Goal: Task Accomplishment & Management: Use online tool/utility

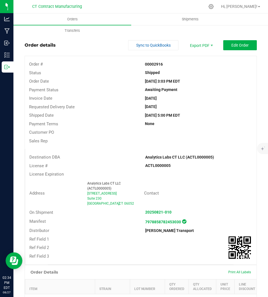
scroll to position [357, 0]
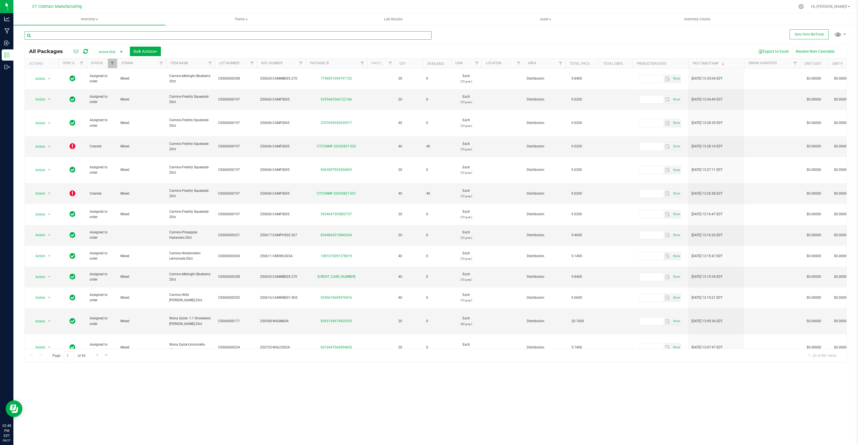
click at [114, 36] on input "text" at bounding box center [228, 35] width 407 height 8
type input "sister adrian"
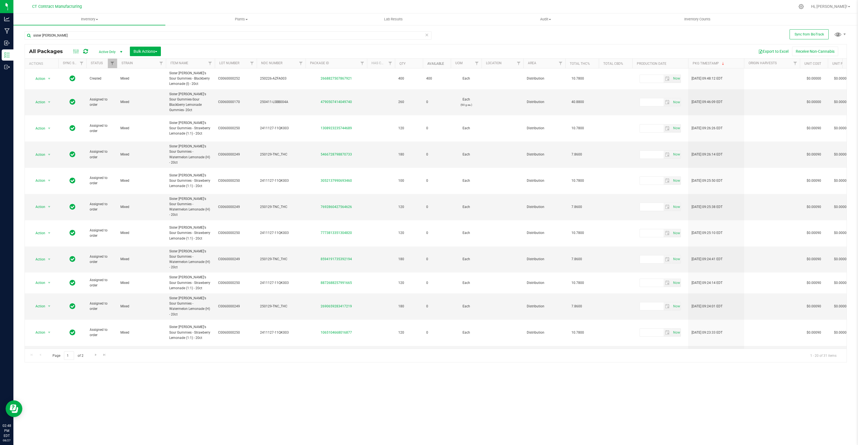
click at [441, 63] on link "Available" at bounding box center [435, 64] width 17 height 4
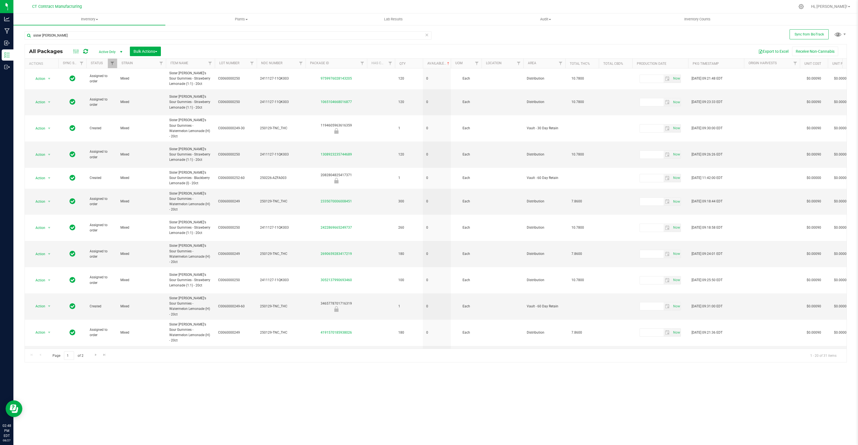
click at [435, 66] on th "Available" at bounding box center [437, 64] width 28 height 10
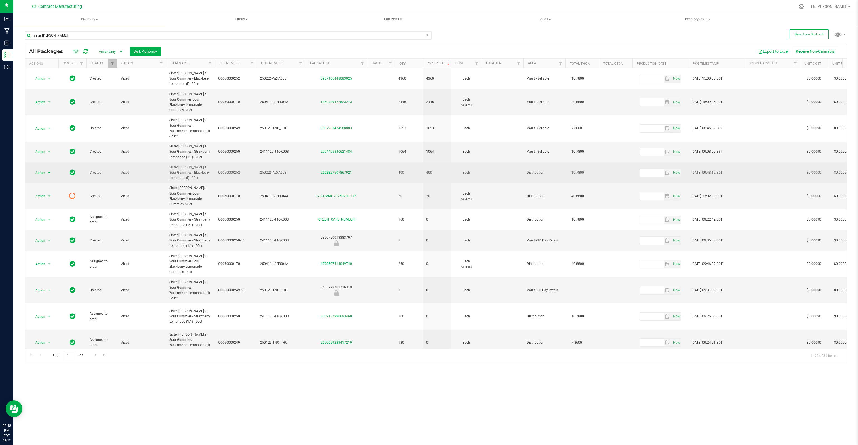
click at [49, 171] on span "select" at bounding box center [49, 173] width 4 height 4
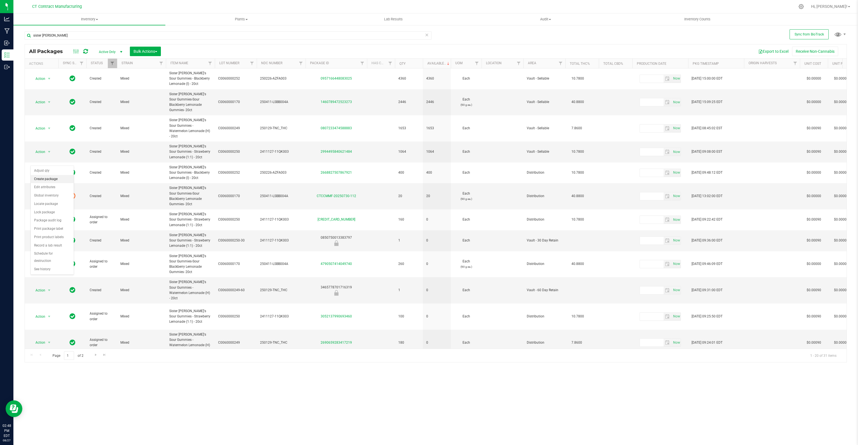
click at [49, 182] on li "Create package" at bounding box center [52, 179] width 43 height 8
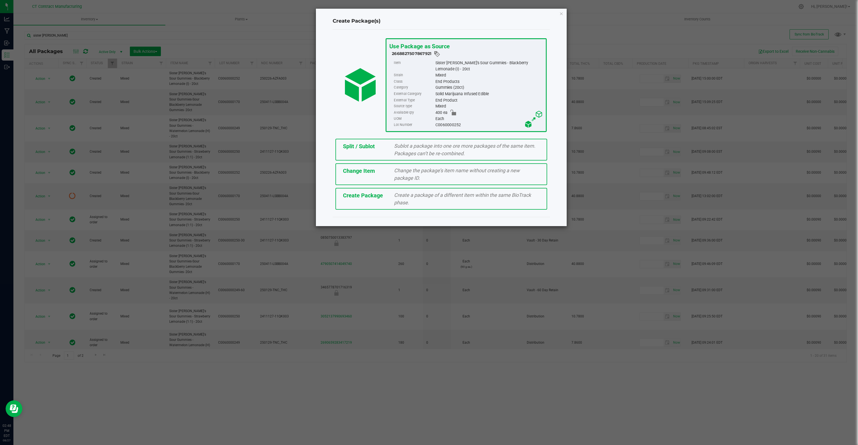
click at [389, 173] on div "Change Item" at bounding box center [364, 171] width 51 height 8
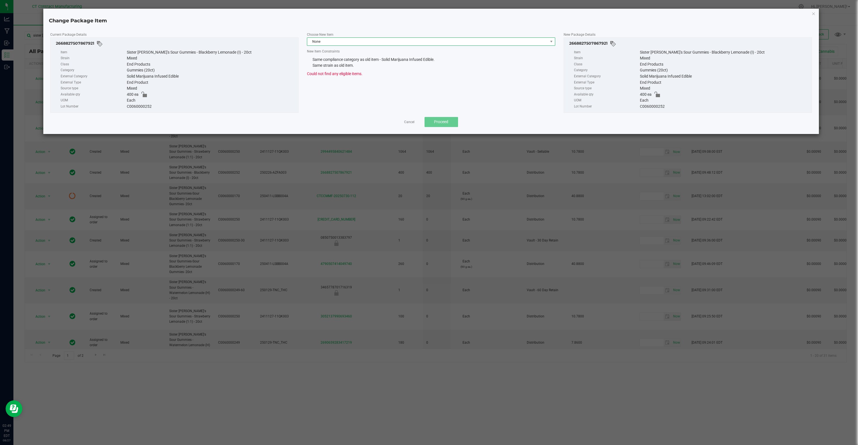
click at [383, 42] on span "None" at bounding box center [427, 42] width 241 height 8
click at [636, 20] on h4 "Change Package Item" at bounding box center [431, 20] width 764 height 7
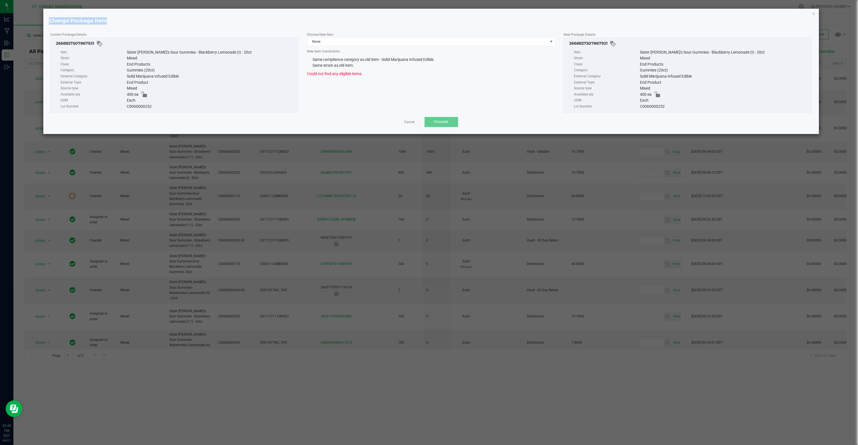
click at [636, 20] on h4 "Change Package Item" at bounding box center [431, 20] width 764 height 7
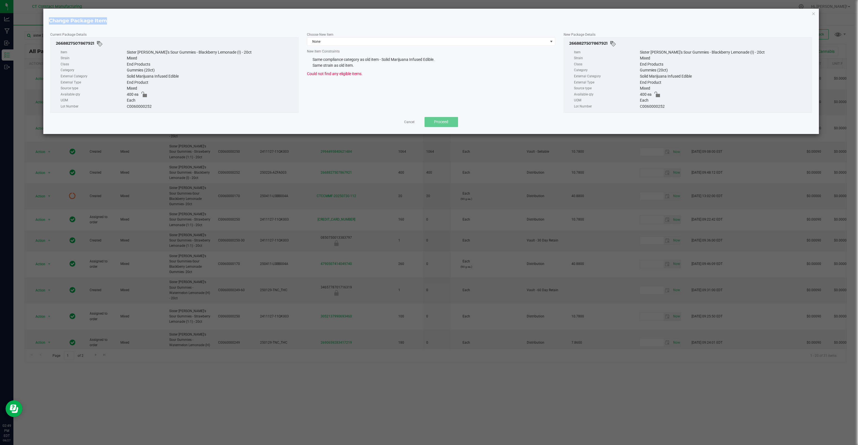
click at [636, 20] on h4 "Change Package Item" at bounding box center [431, 20] width 764 height 7
click at [464, 46] on div "Choose New Item None New Item Constraints Same compliance category as old item …" at bounding box center [431, 54] width 257 height 45
click at [468, 43] on span "None" at bounding box center [427, 42] width 241 height 8
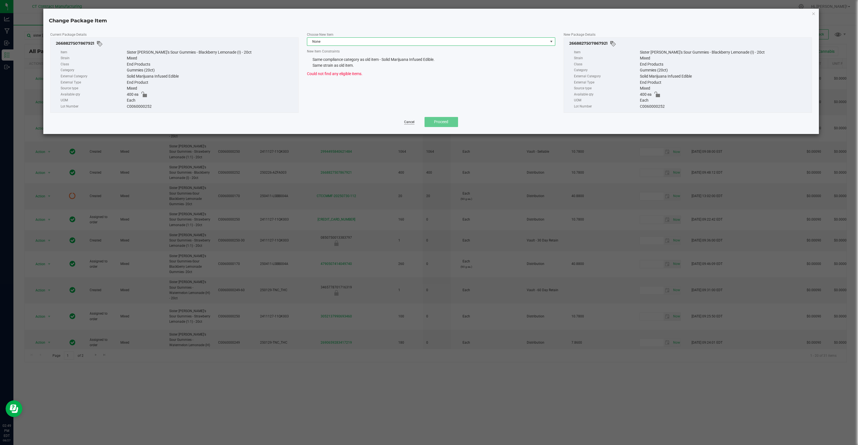
click at [412, 121] on link "Cancel" at bounding box center [409, 122] width 10 height 5
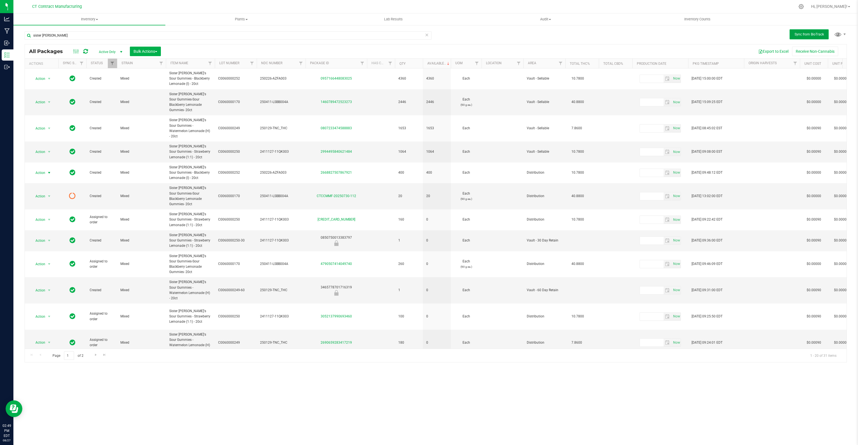
click at [813, 35] on span "Sync from BioTrack" at bounding box center [809, 34] width 29 height 4
click at [86, 53] on icon at bounding box center [85, 52] width 5 height 6
click at [85, 53] on icon at bounding box center [85, 52] width 5 height 6
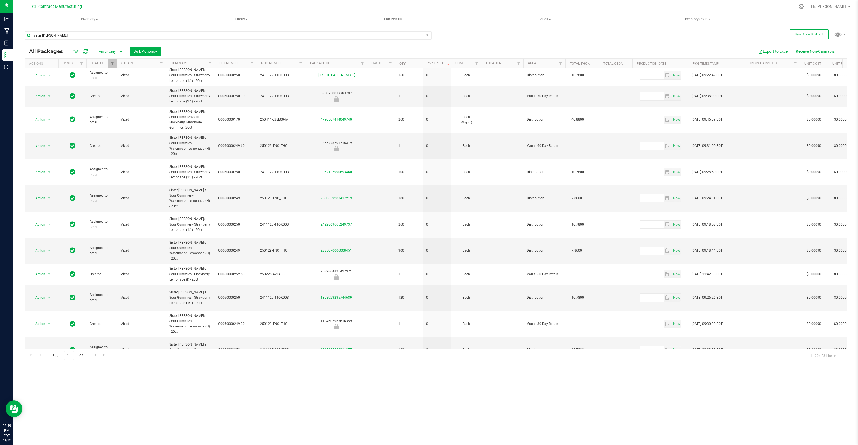
scroll to position [0, 0]
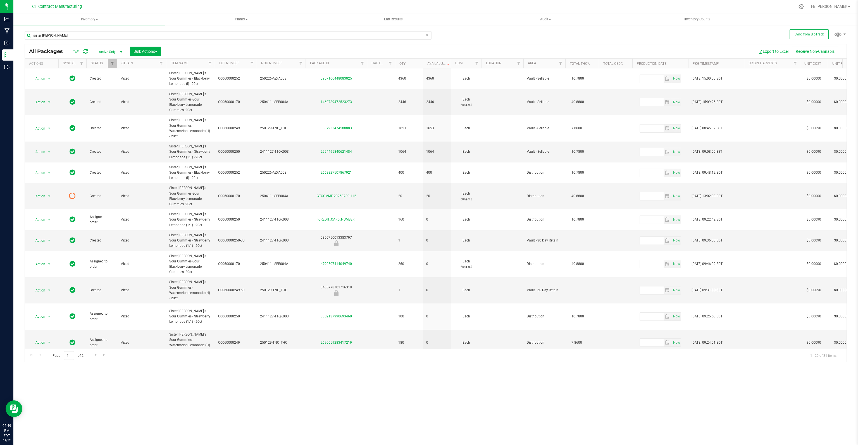
click at [86, 54] on icon at bounding box center [85, 52] width 5 height 6
click at [84, 52] on icon at bounding box center [85, 52] width 5 height 6
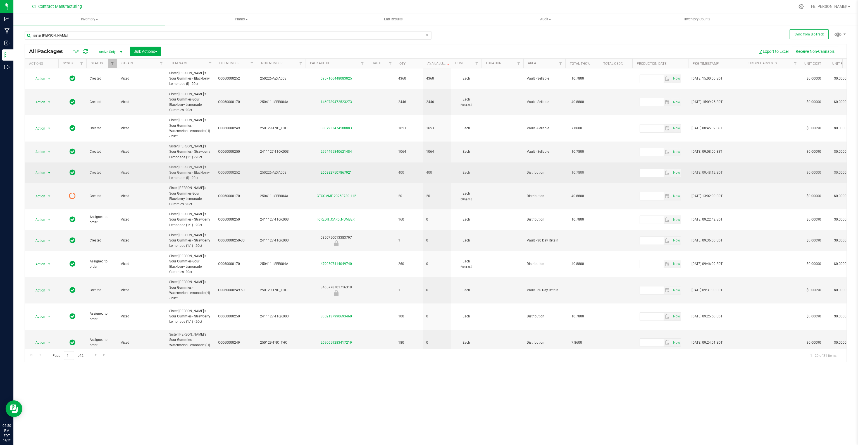
click at [50, 171] on span "select" at bounding box center [49, 173] width 4 height 4
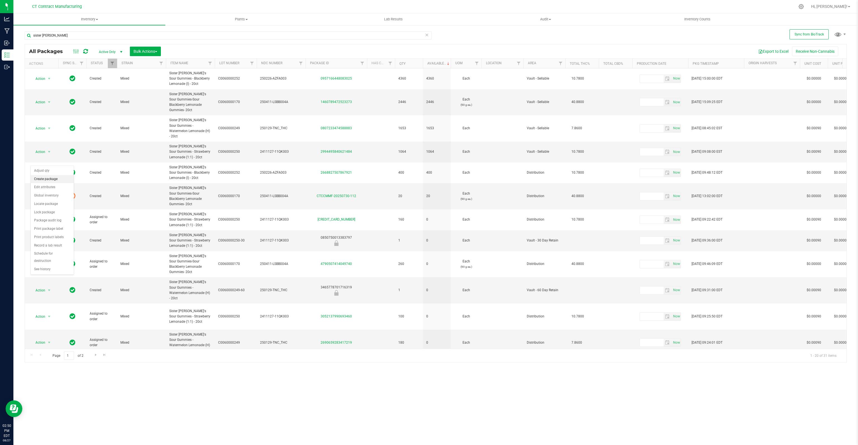
click at [49, 179] on li "Create package" at bounding box center [52, 179] width 43 height 8
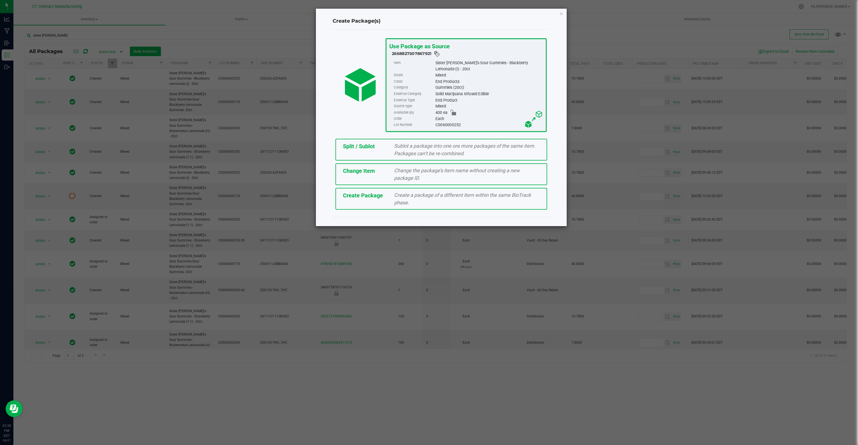
click at [375, 197] on span "Create Package" at bounding box center [363, 195] width 40 height 7
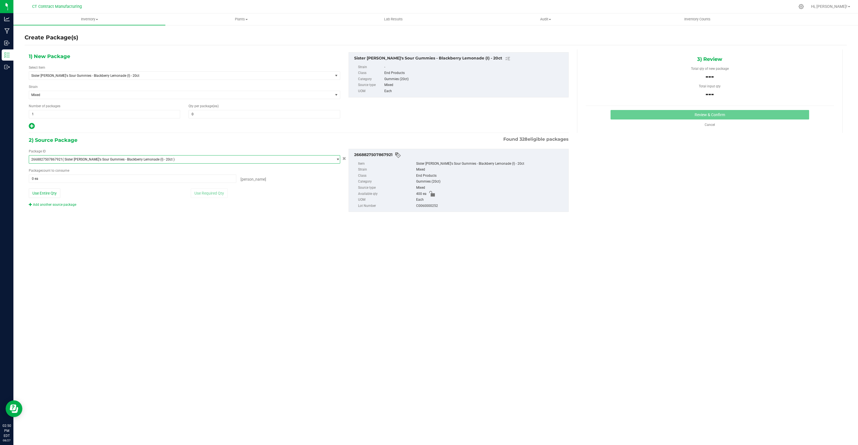
click at [123, 159] on span "( Sister Adrian's Sour Gummies - Blackberry Lemonade (I) - 20ct )" at bounding box center [119, 160] width 112 height 4
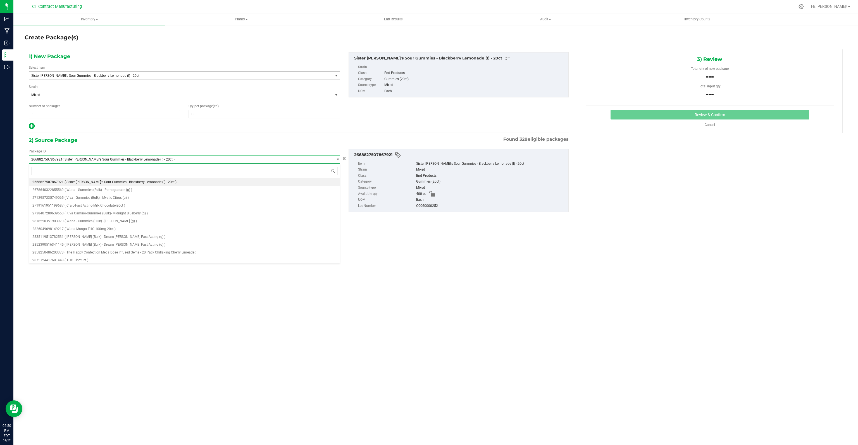
click at [97, 77] on span "Sister [PERSON_NAME]'s Sour Gummies - Blackberry Lemonade (I) - 20ct" at bounding box center [174, 76] width 287 height 4
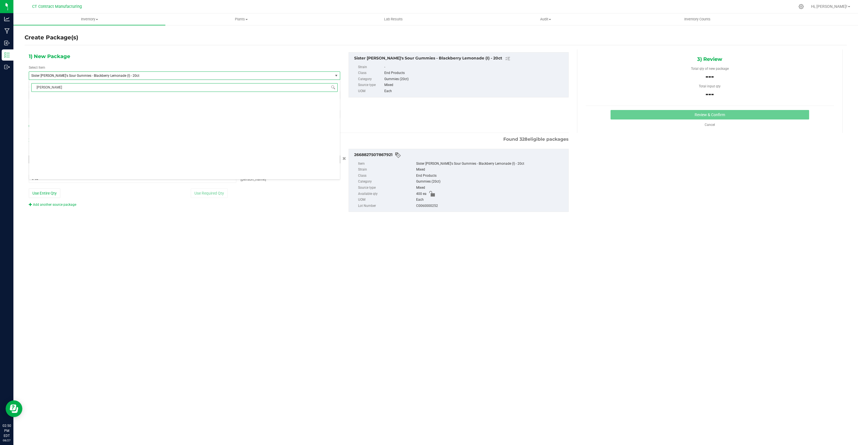
scroll to position [0, 0]
type input "b"
click at [126, 305] on div "Inventory All packages All inventory Waste log Create inventory Plants All plan…" at bounding box center [435, 229] width 845 height 432
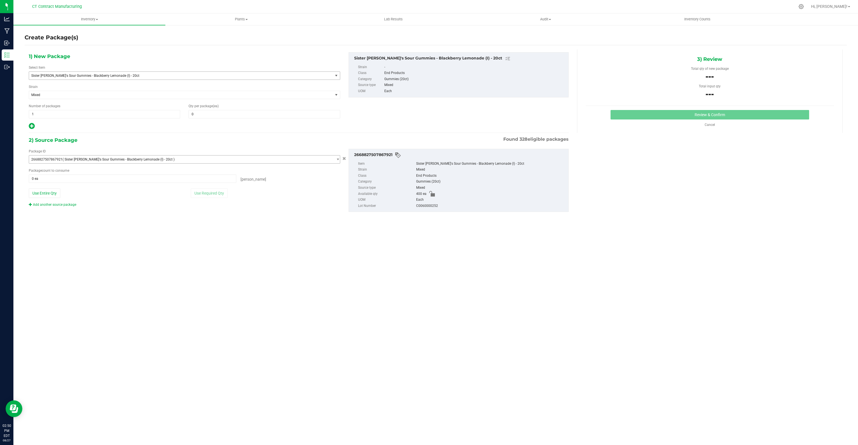
click at [60, 77] on span "Sister [PERSON_NAME]'s Sour Gummies - Blackberry Lemonade (I) - 20ct" at bounding box center [174, 76] width 287 height 4
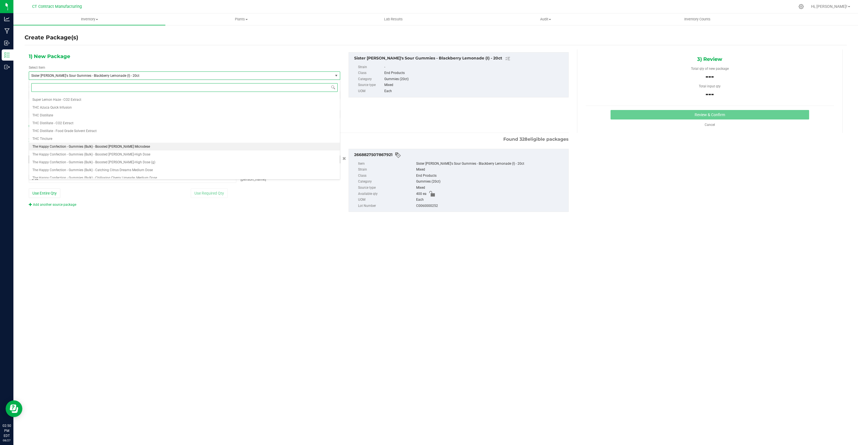
click at [80, 149] on li "The Happy Confection - Gummies (Bulk) - Boosted Berry Microdese" at bounding box center [184, 147] width 311 height 8
type input "0"
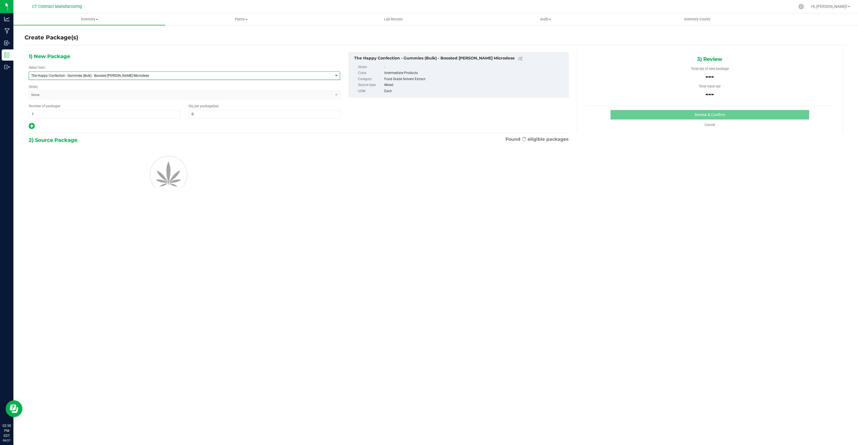
scroll to position [1572, 0]
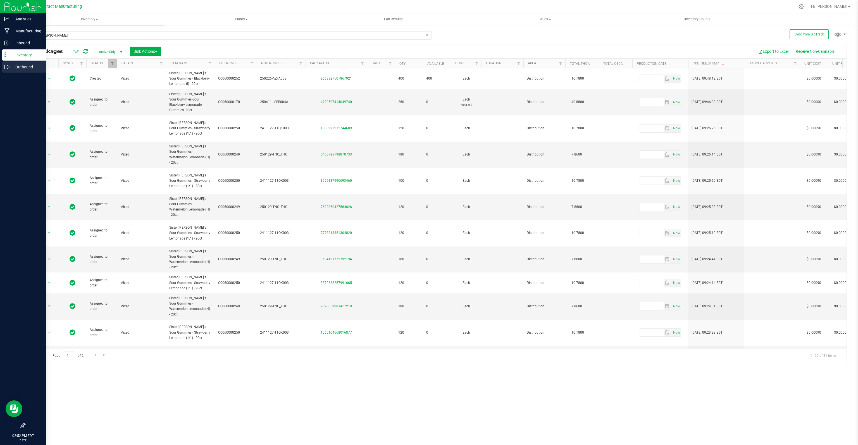
click at [14, 68] on p "Outbound" at bounding box center [27, 67] width 34 height 7
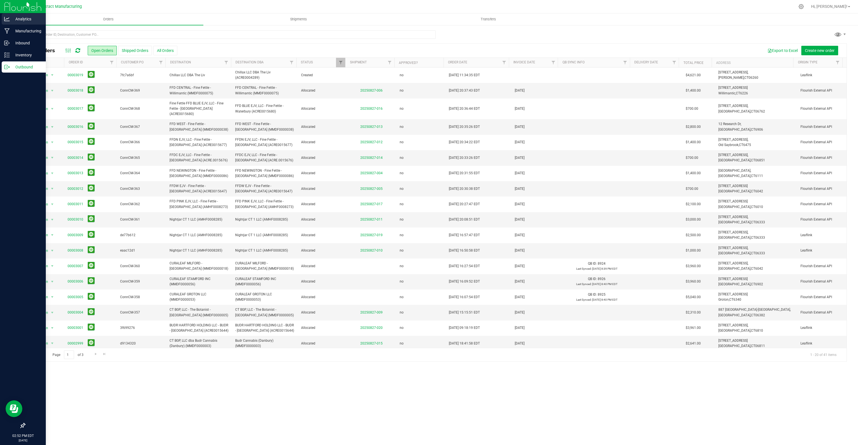
click at [25, 21] on p "Analytics" at bounding box center [27, 19] width 34 height 7
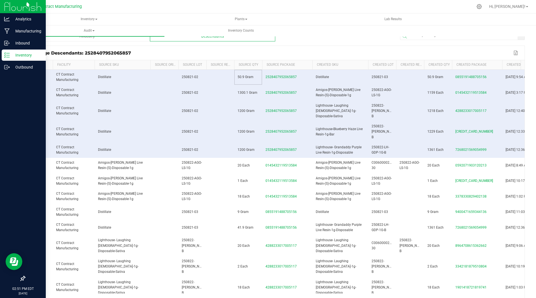
click at [10, 54] on p "Inventory" at bounding box center [27, 55] width 34 height 7
